Goal: Task Accomplishment & Management: Manage account settings

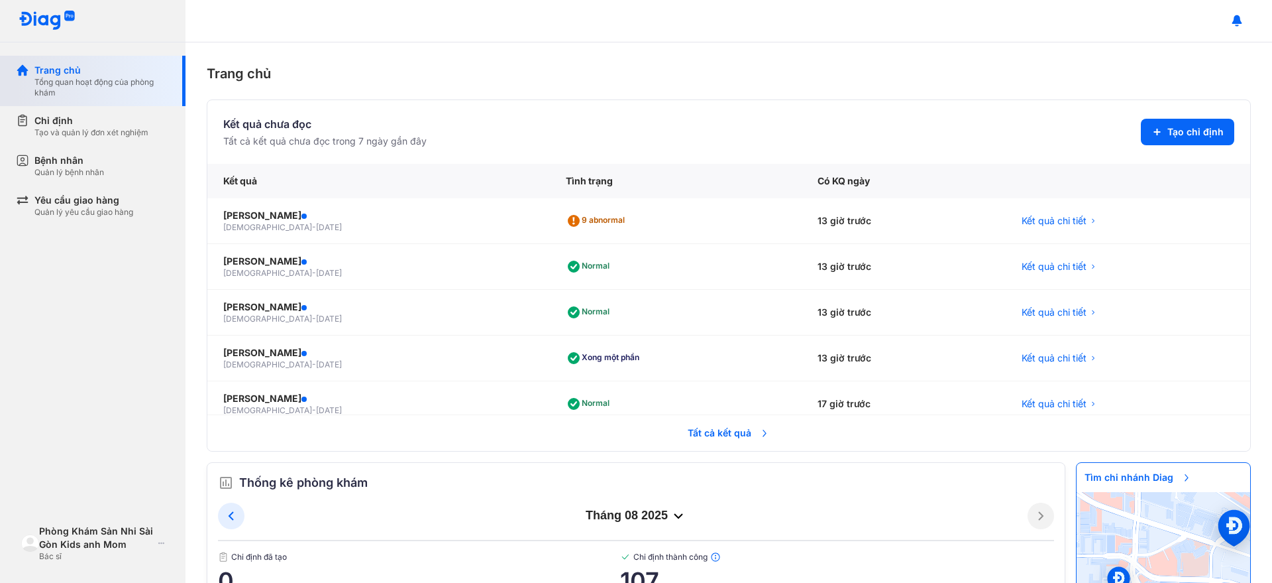
click at [101, 85] on div "Tổng quan hoạt động của phòng khám" at bounding box center [101, 87] width 135 height 21
click at [99, 171] on div "Quản lý bệnh nhân" at bounding box center [69, 172] width 70 height 11
click at [110, 167] on div "Bệnh nhân Quản lý bệnh nhân" at bounding box center [101, 166] width 135 height 24
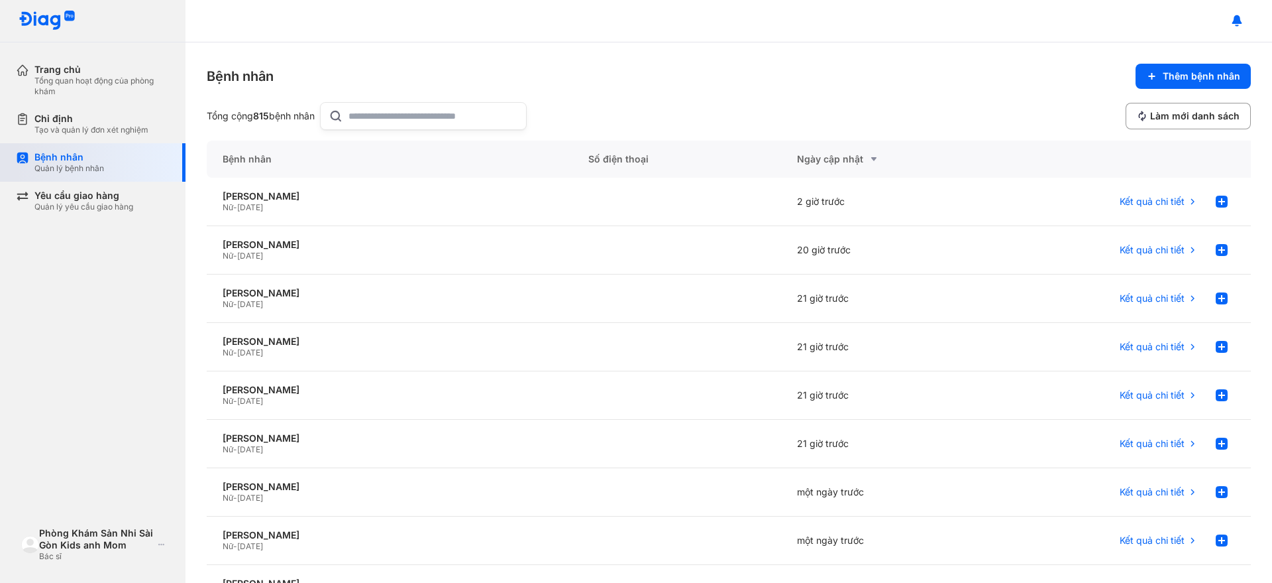
click at [120, 166] on div "Bệnh nhân Quản lý bệnh nhân" at bounding box center [101, 162] width 135 height 23
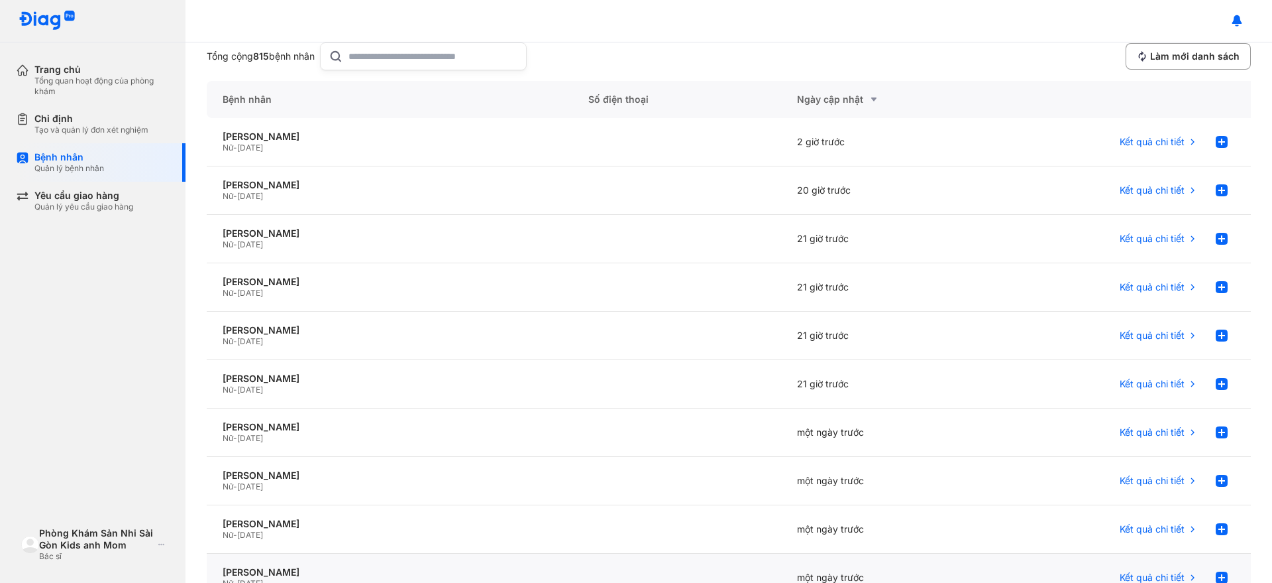
scroll to position [174, 0]
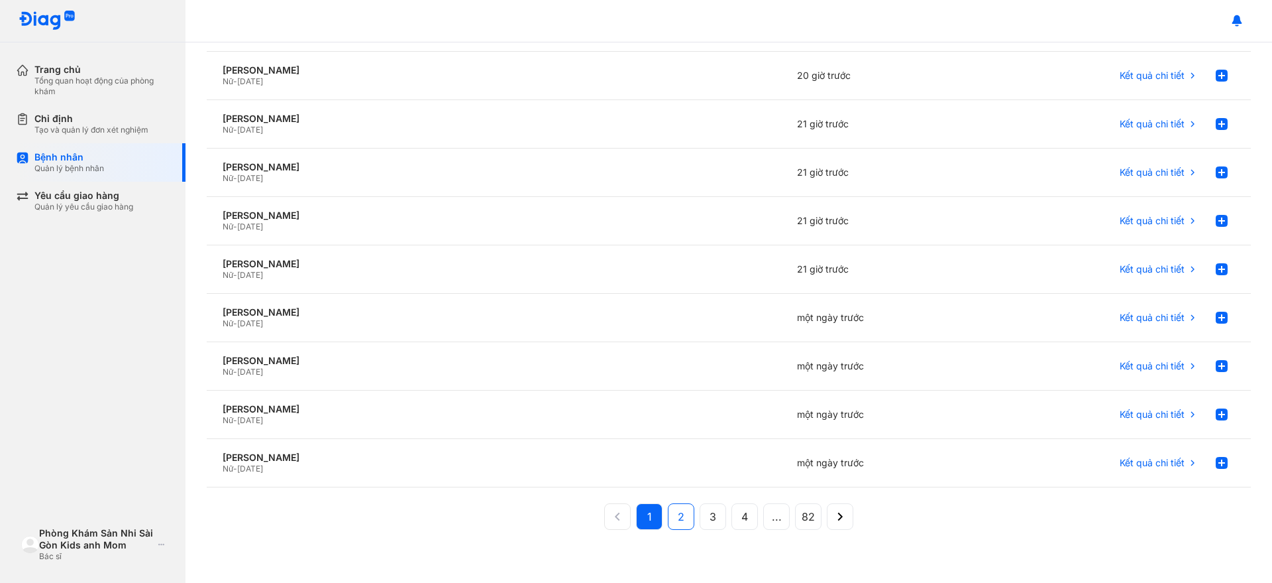
click at [678, 516] on span "2" at bounding box center [681, 516] width 7 height 16
click at [383, 78] on div "Nữ - 26/08/1990" at bounding box center [390, 81] width 334 height 11
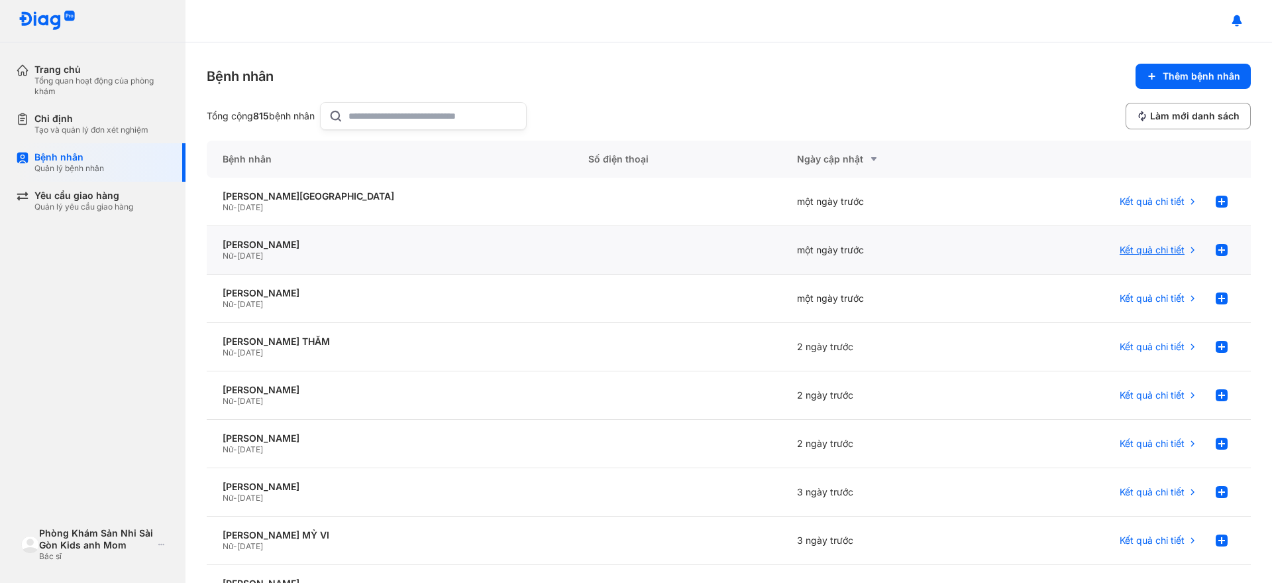
click at [1137, 246] on span "Kết quả chi tiết" at bounding box center [1152, 250] width 65 height 12
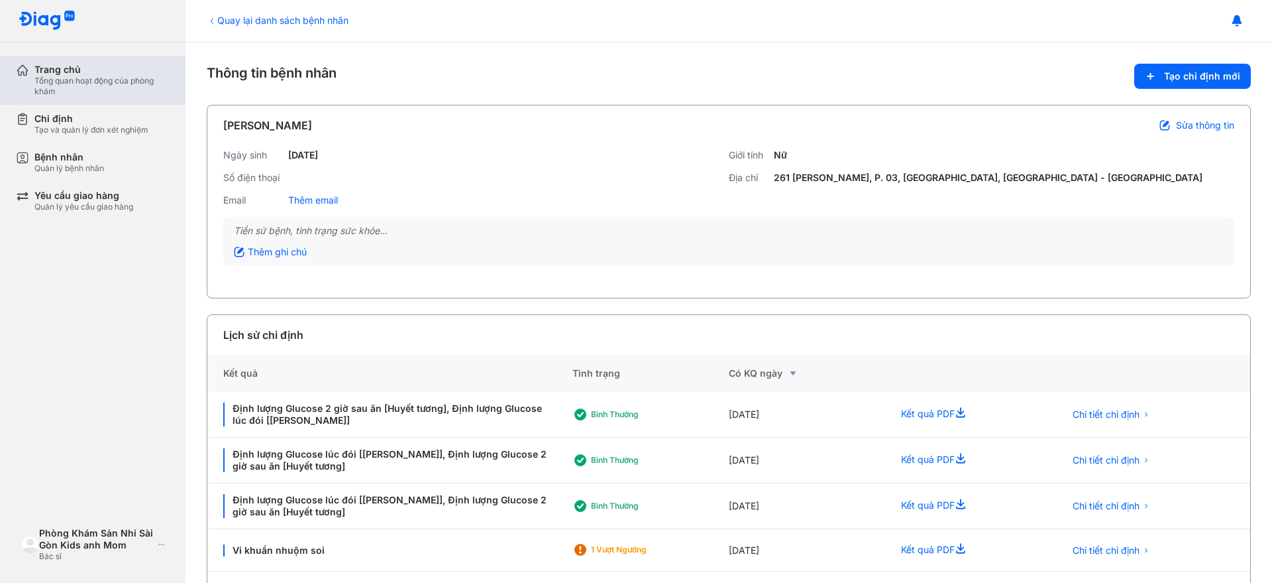
click at [121, 85] on div "Tổng quan hoạt động của phòng khám" at bounding box center [101, 86] width 135 height 21
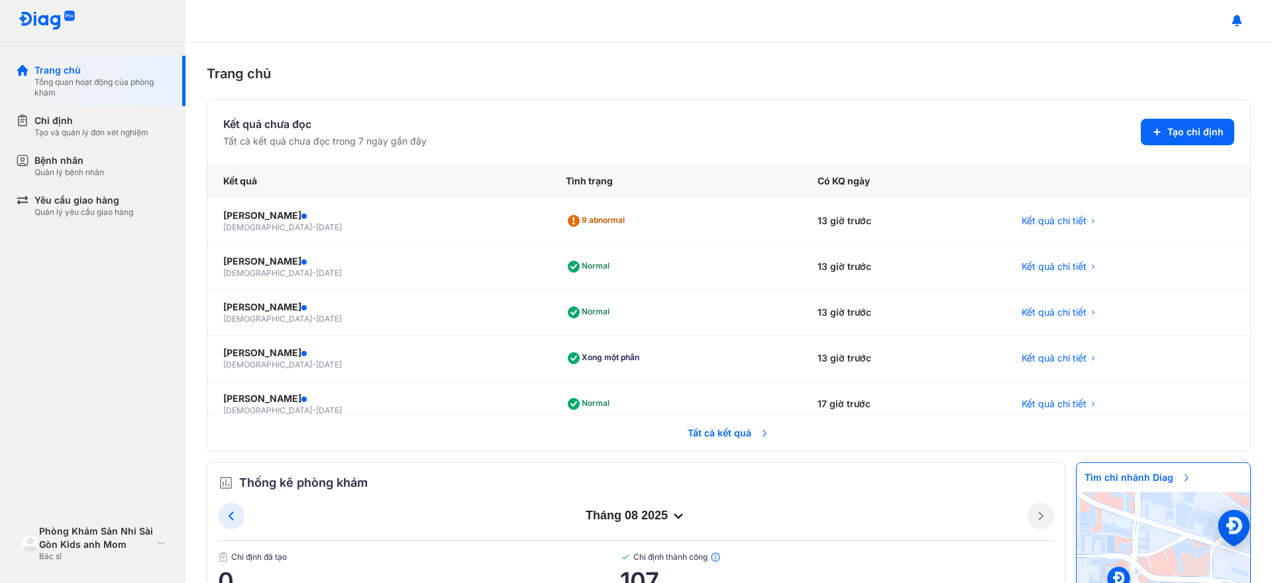
click at [719, 431] on span "Tất cả kết quả" at bounding box center [729, 432] width 98 height 29
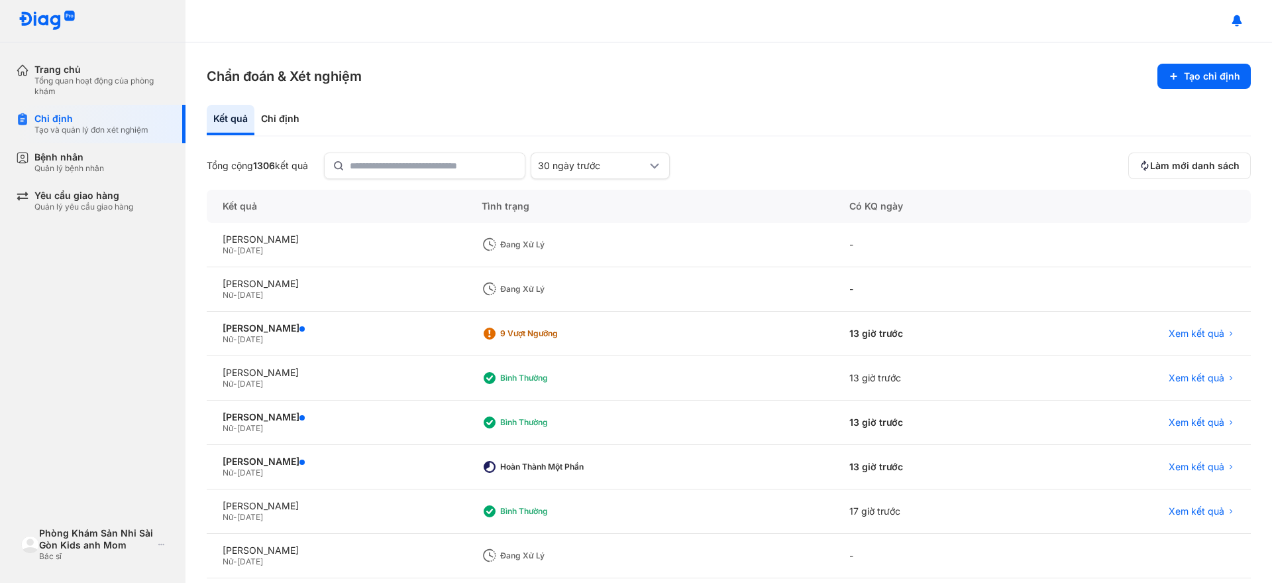
scroll to position [153, 0]
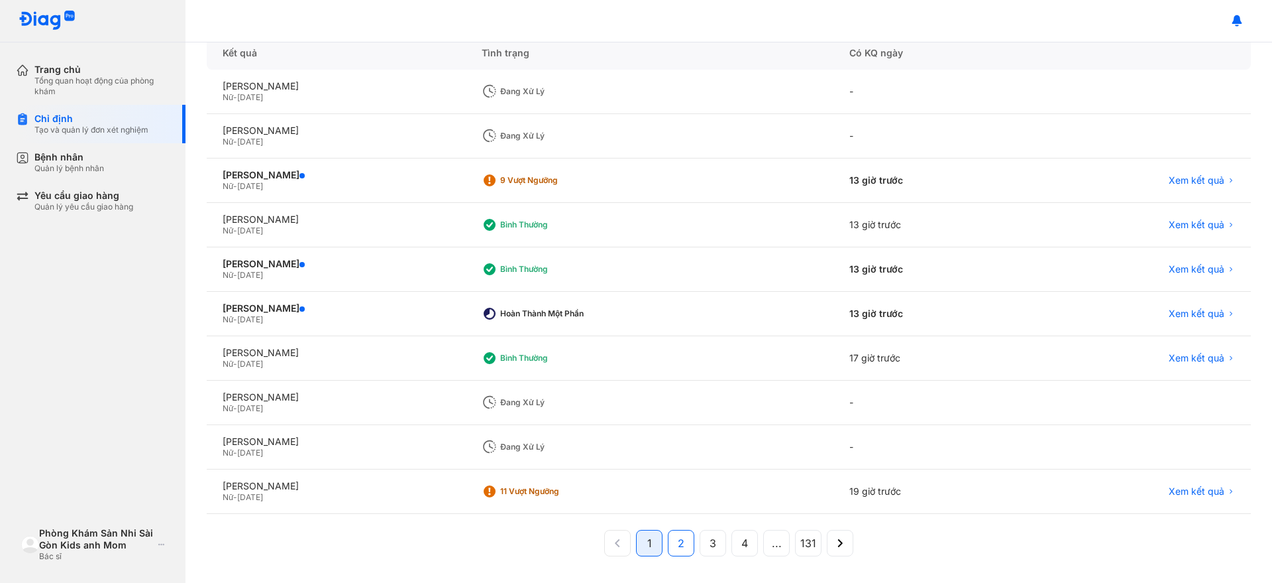
click at [678, 539] on span "2" at bounding box center [681, 543] width 7 height 16
